Goal: Task Accomplishment & Management: Complete application form

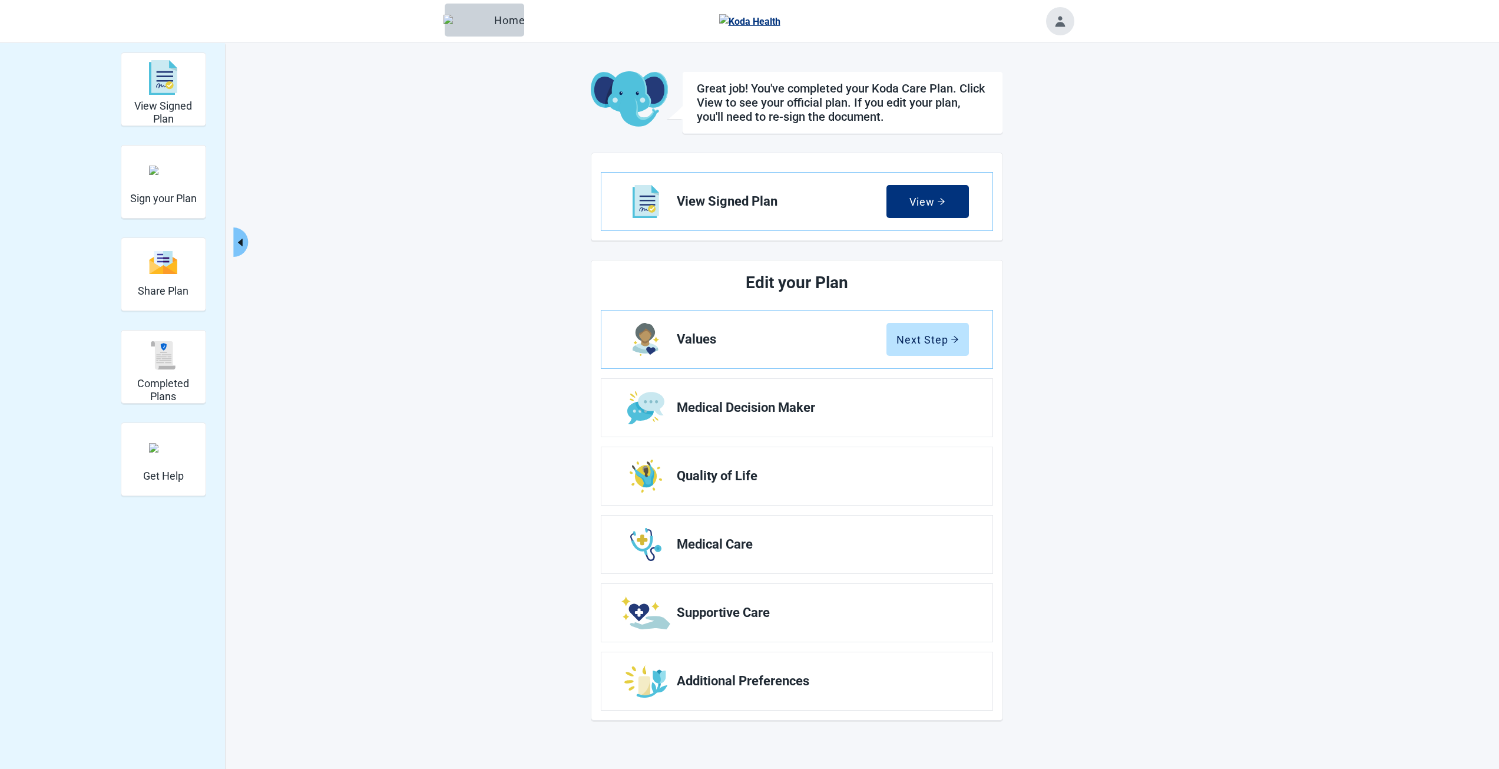
drag, startPoint x: 160, startPoint y: 379, endPoint x: 387, endPoint y: 352, distance: 229.0
click at [160, 379] on h2 "Completed Plans" at bounding box center [163, 389] width 75 height 25
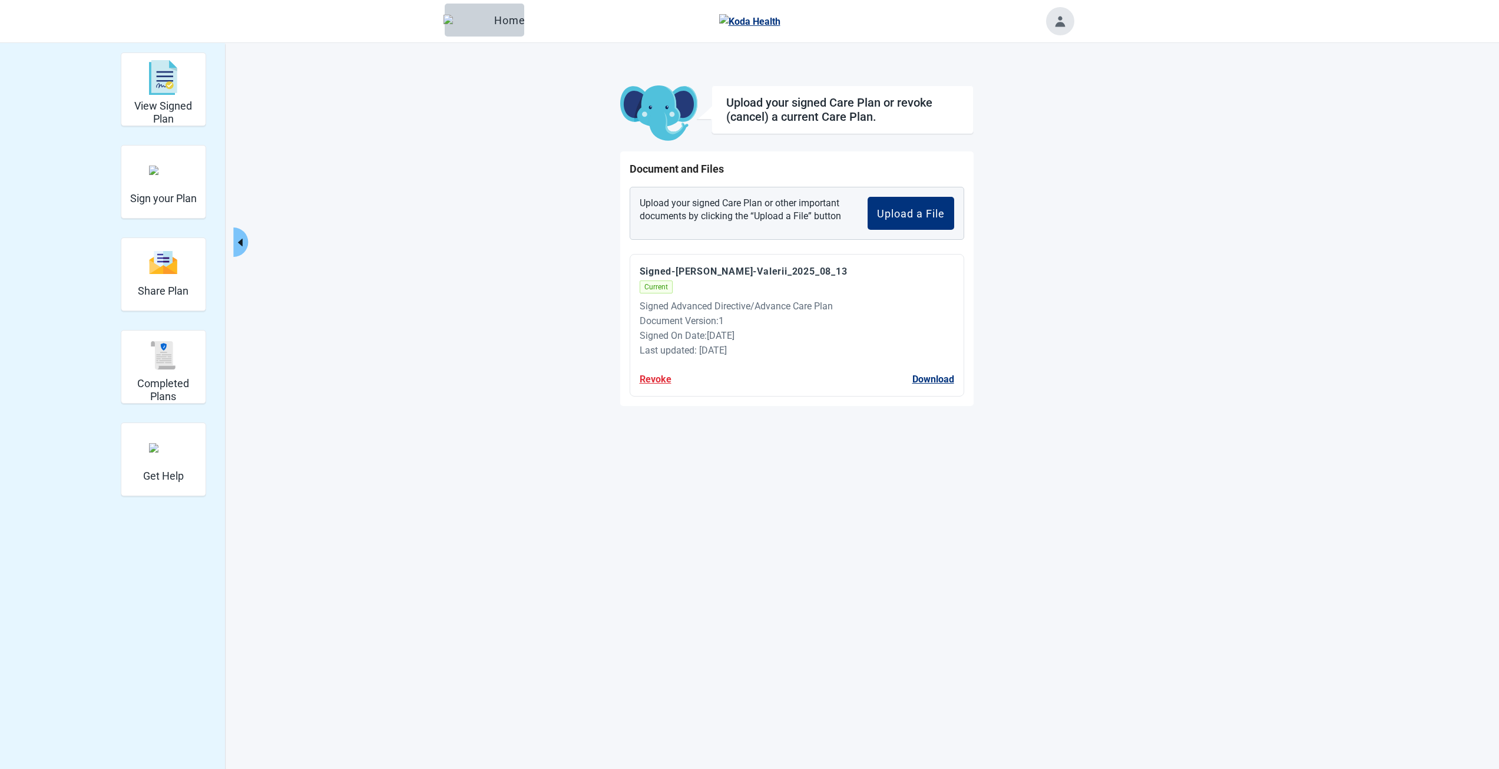
click at [659, 375] on button "Revoke" at bounding box center [656, 379] width 32 height 15
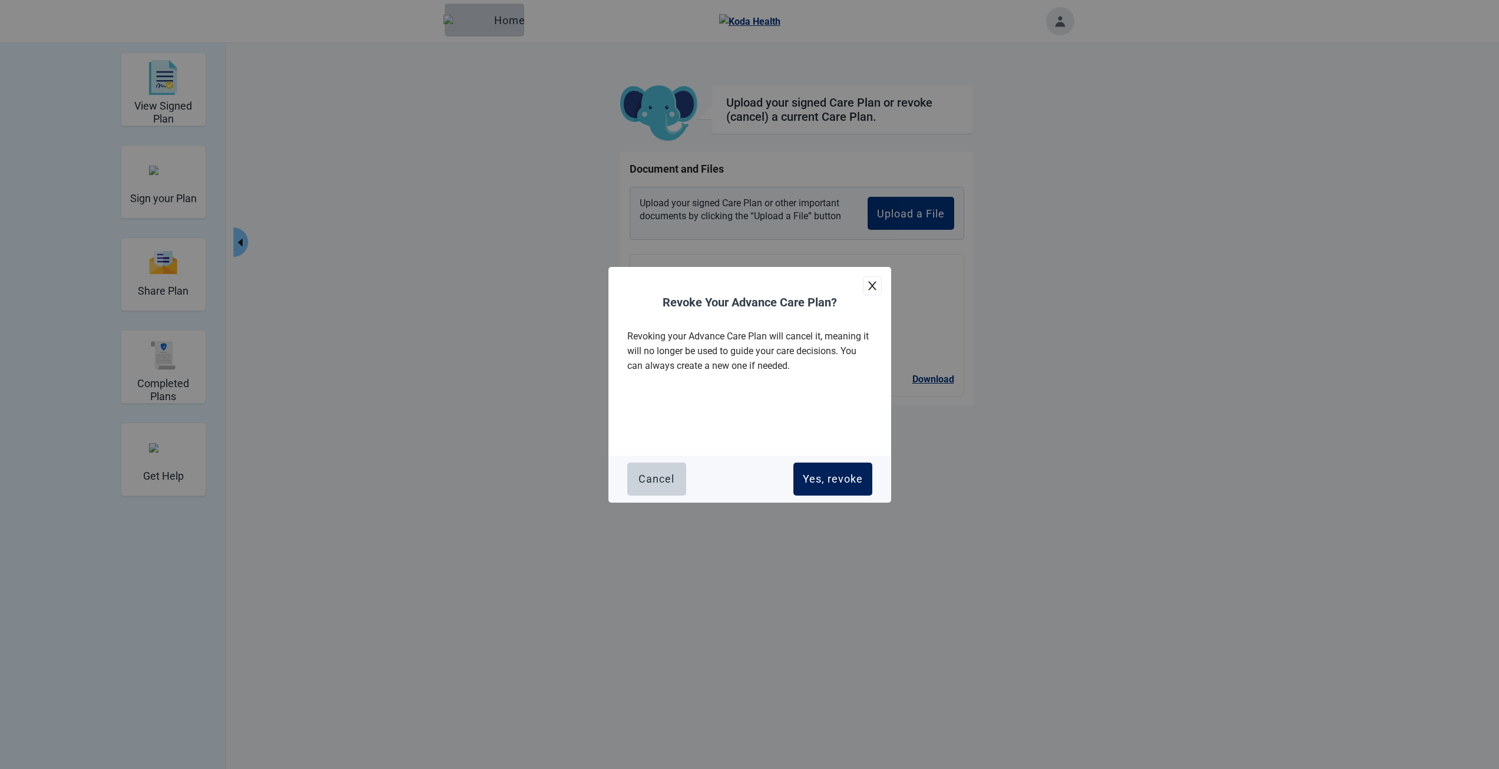
click at [822, 488] on button "Yes, revoke" at bounding box center [833, 478] width 79 height 33
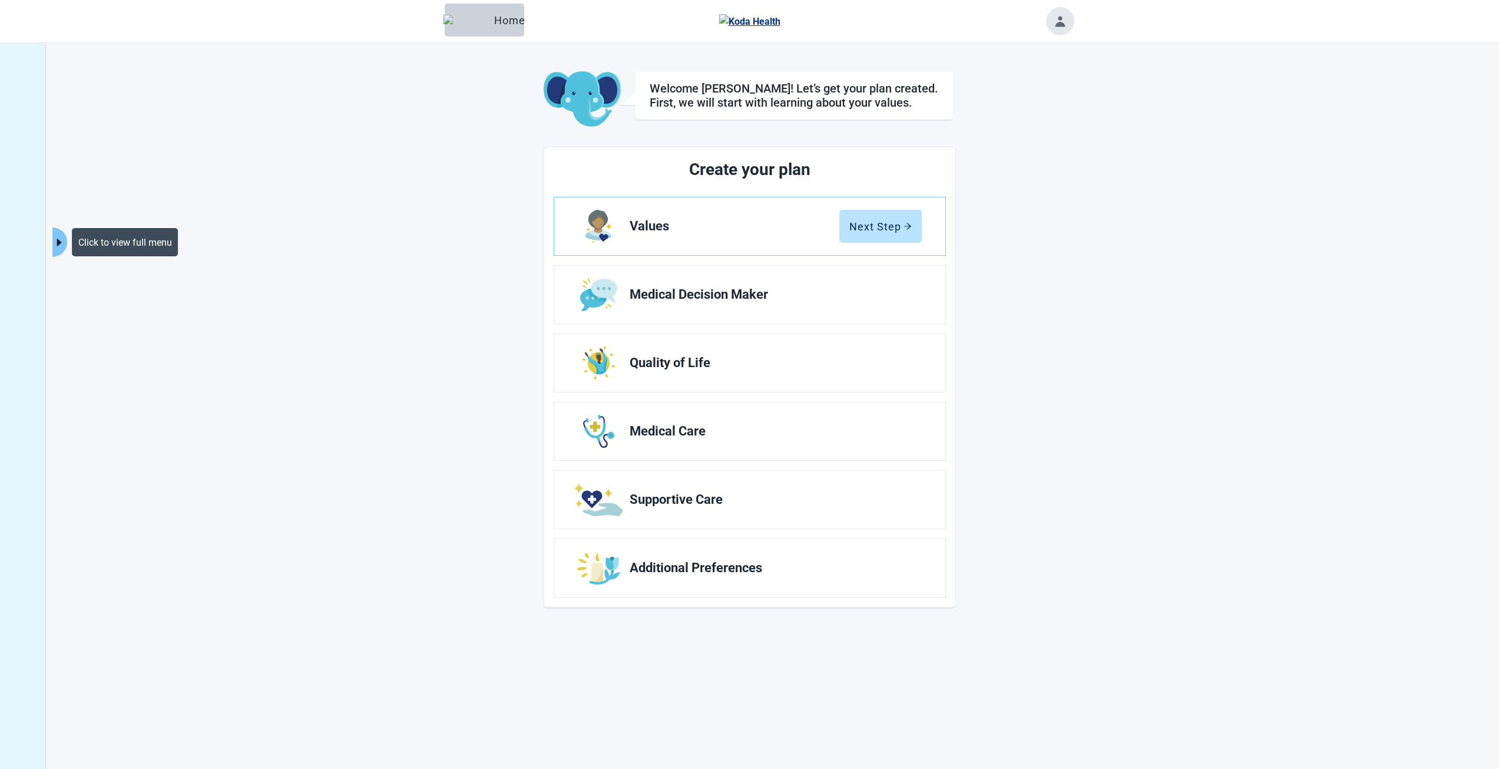
click at [61, 243] on icon "caret-right" at bounding box center [59, 242] width 11 height 11
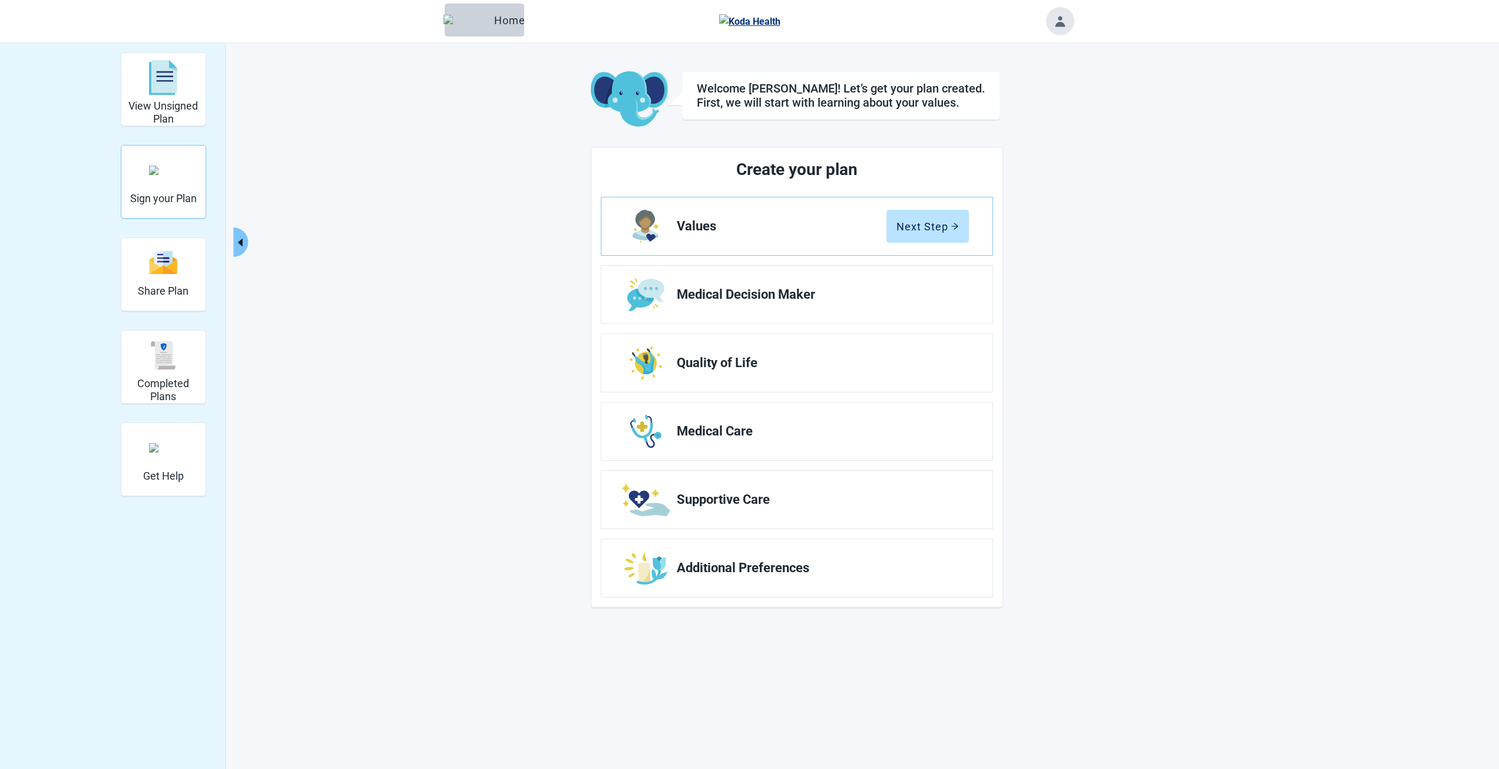
click at [177, 188] on div "Sign your Plan" at bounding box center [163, 170] width 67 height 44
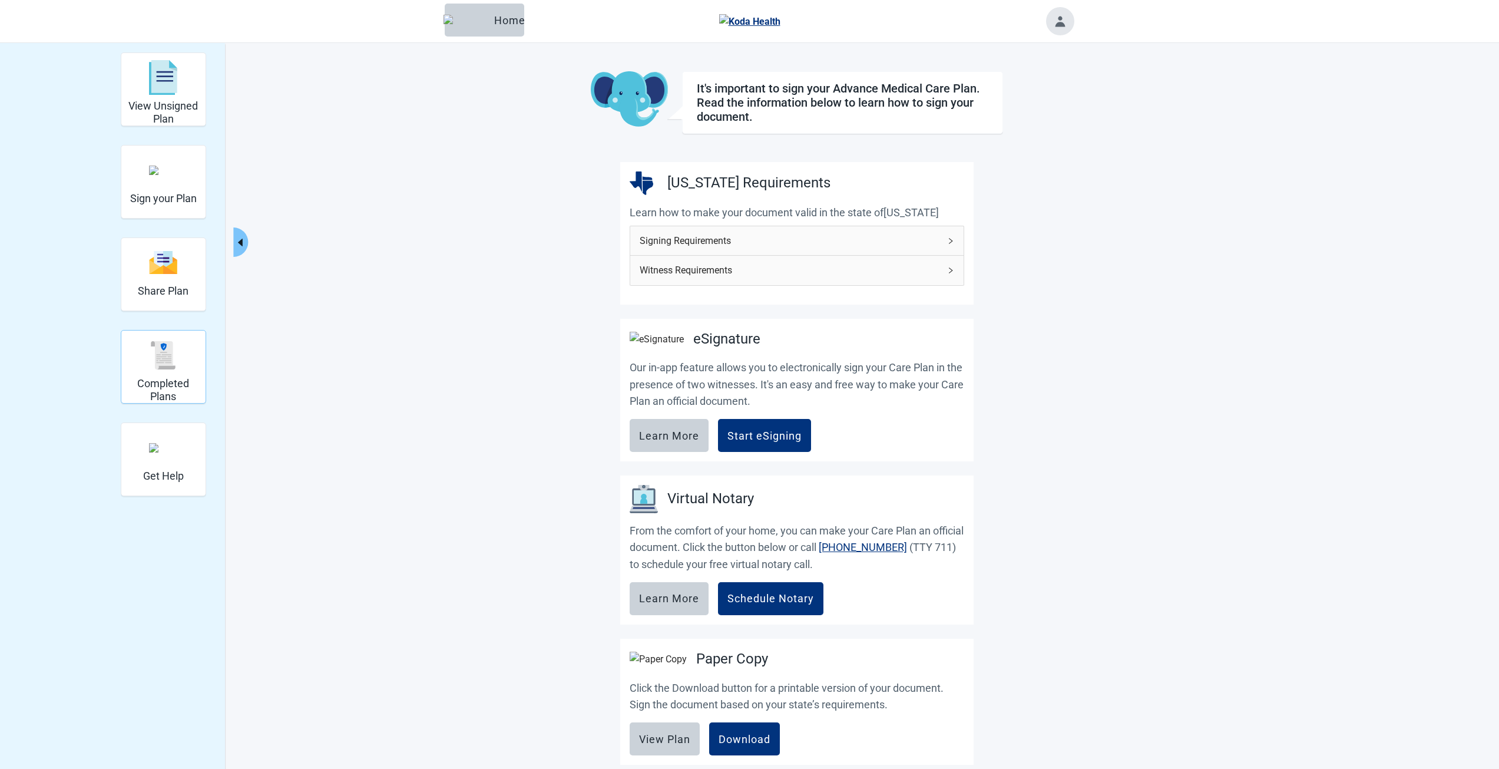
click at [170, 351] on img "Completed Plans" at bounding box center [163, 355] width 28 height 28
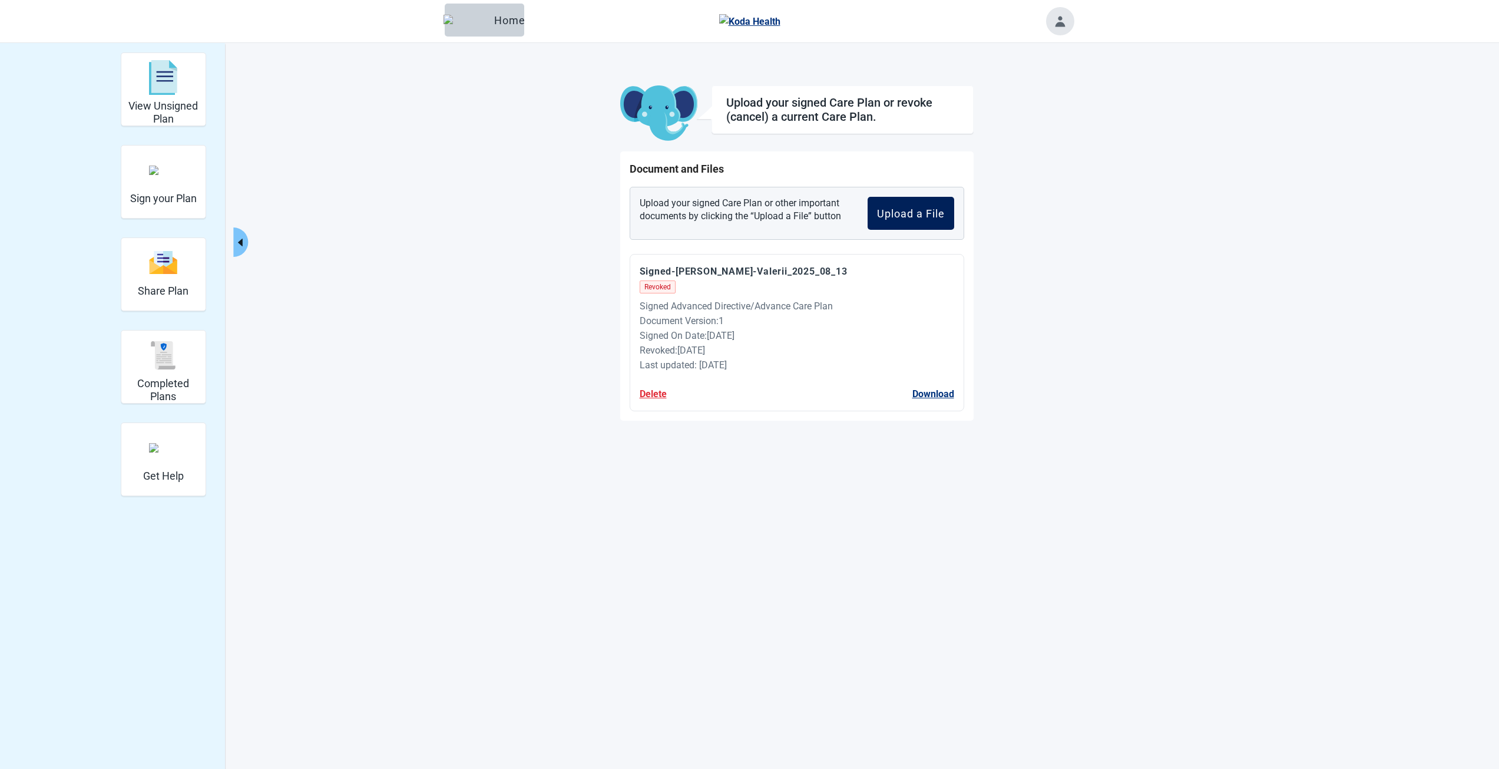
click at [896, 214] on div "Upload a File" at bounding box center [911, 213] width 68 height 12
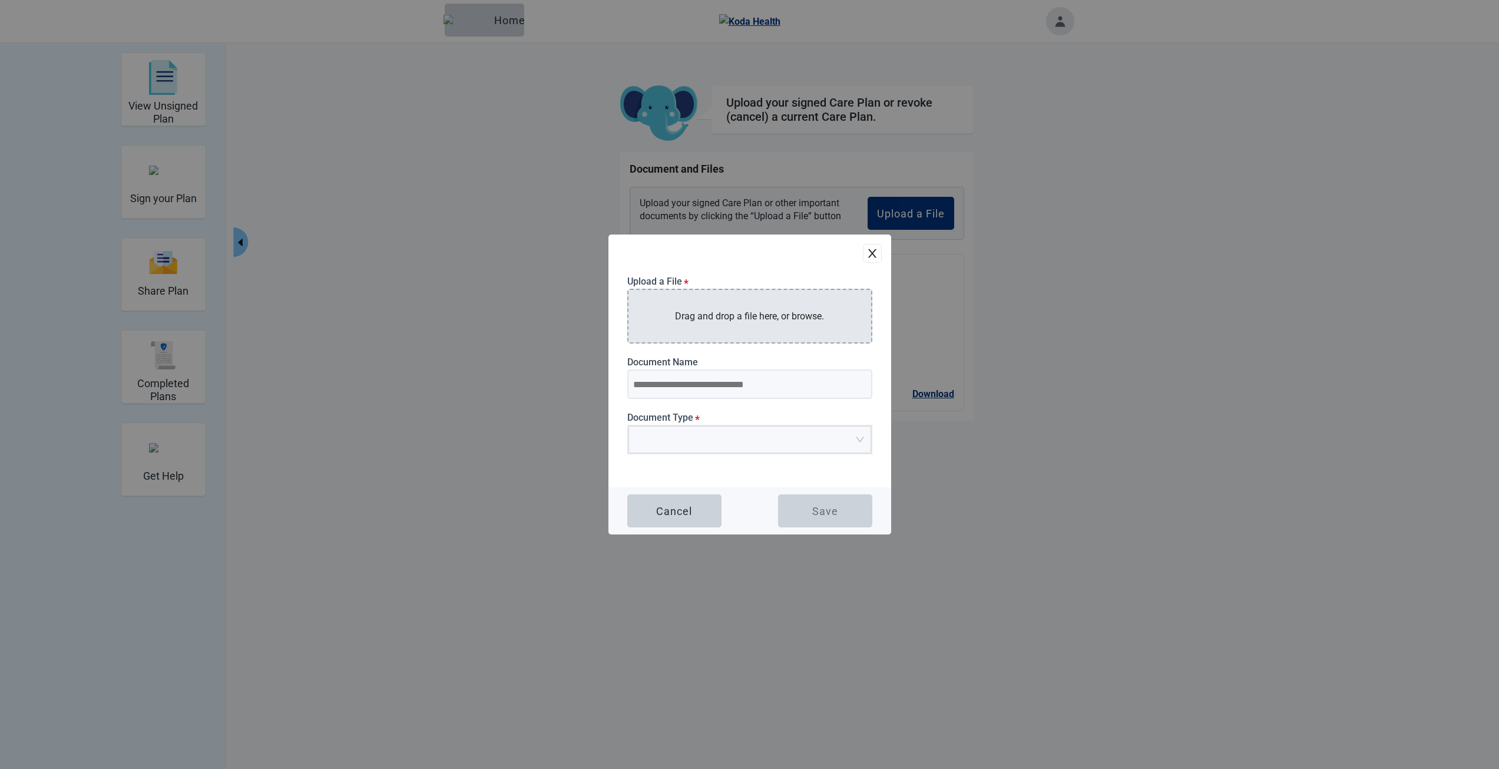
click at [690, 323] on p "Drag and drop a file here, or browse." at bounding box center [749, 316] width 149 height 15
type input "**********"
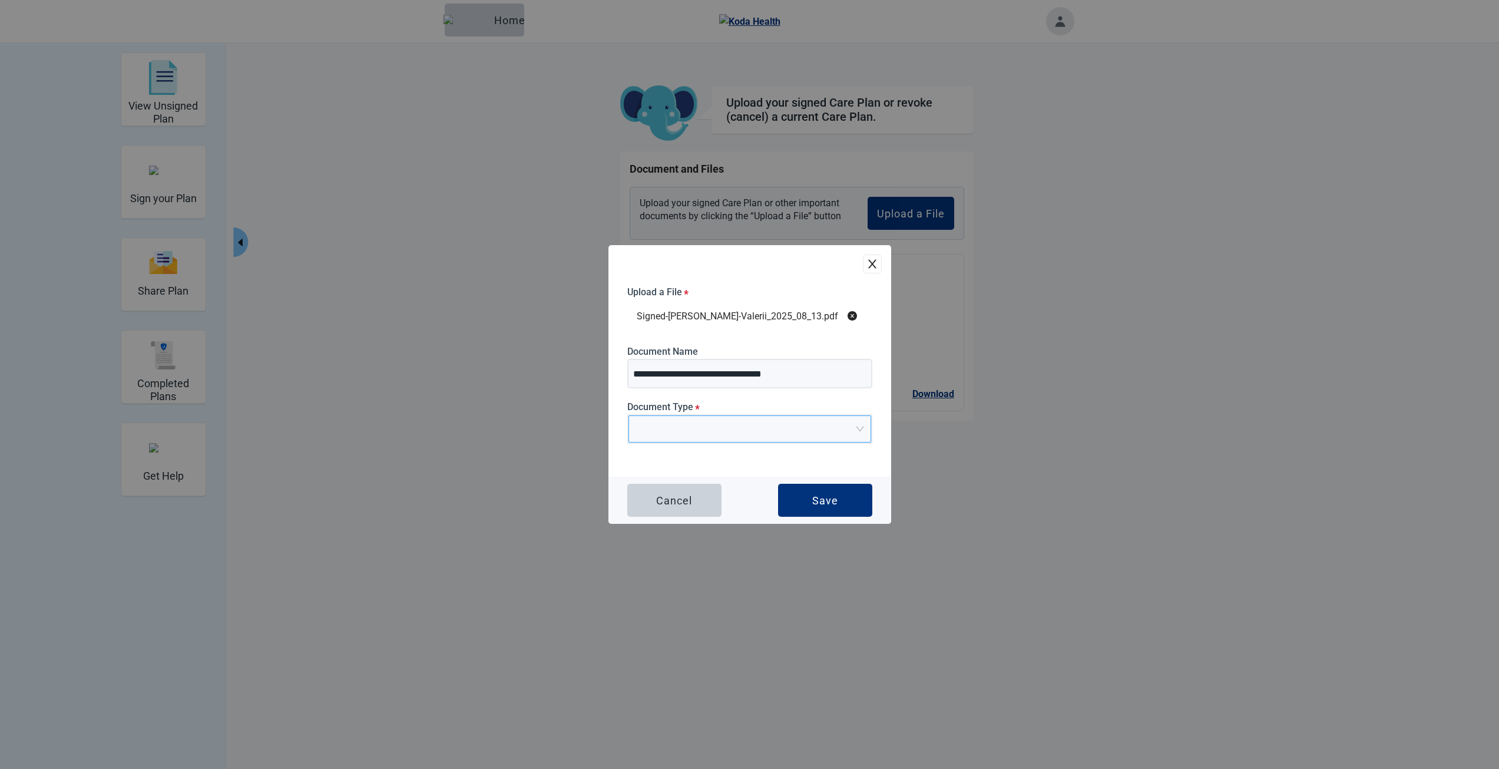
click at [739, 424] on input "Main content" at bounding box center [746, 425] width 220 height 18
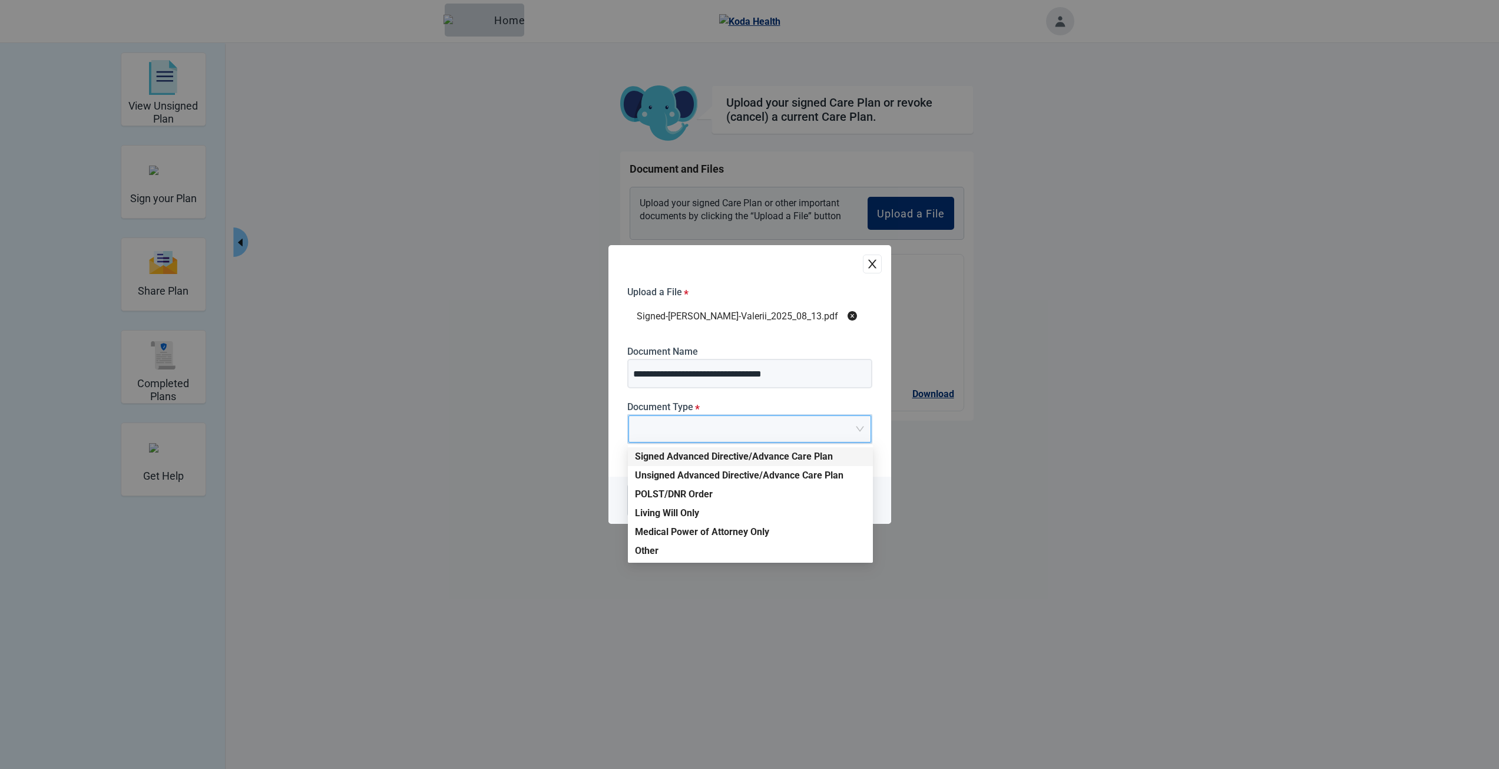
click at [738, 458] on div "Signed Advanced Directive/Advance Care Plan" at bounding box center [750, 456] width 231 height 13
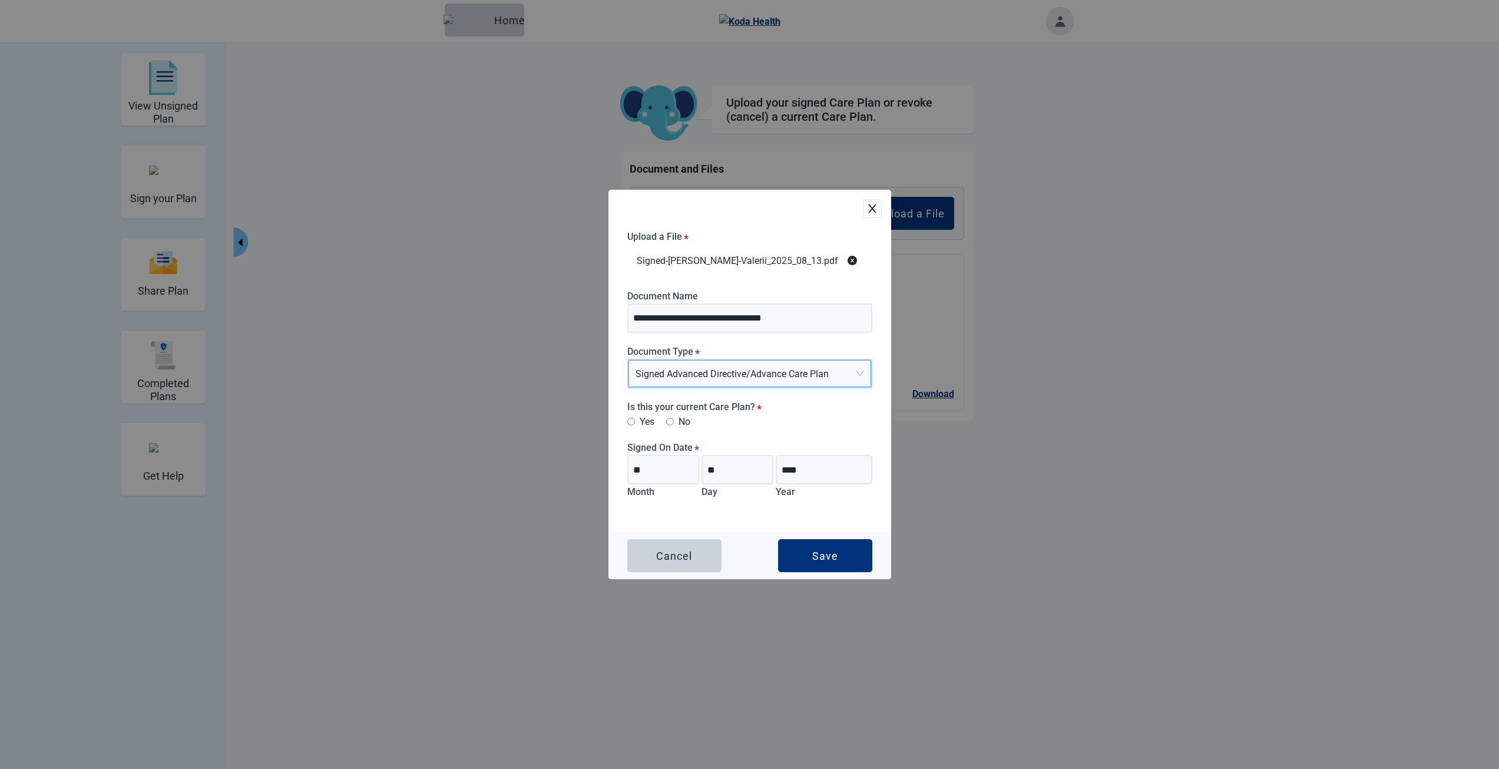
click at [642, 421] on label "Yes" at bounding box center [640, 421] width 27 height 15
click at [814, 540] on button "Save" at bounding box center [825, 555] width 94 height 33
